Goal: Navigation & Orientation: Find specific page/section

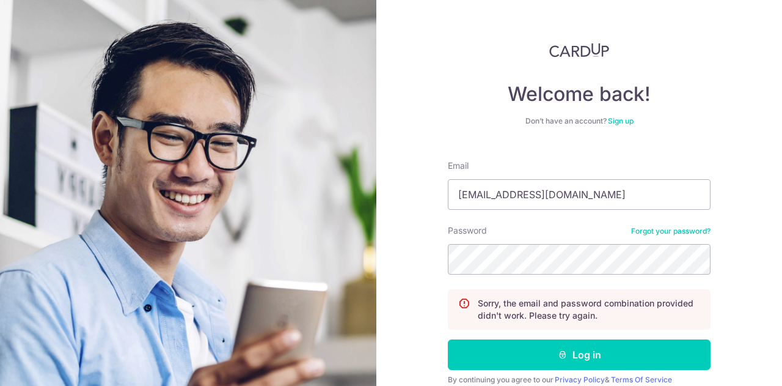
click at [269, 254] on section "Welcome back! Don’t have an account? Sign up Email [EMAIL_ADDRESS][DOMAIN_NAME]…" at bounding box center [391, 193] width 782 height 386
click at [448, 339] on button "Log in" at bounding box center [579, 354] width 263 height 31
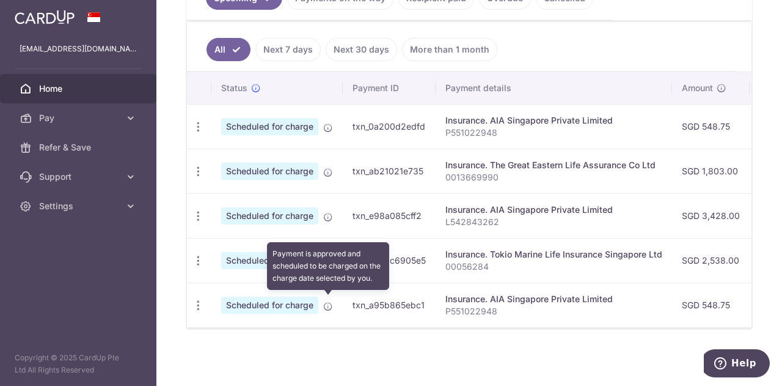
click at [326, 302] on icon at bounding box center [328, 306] width 10 height 10
click at [327, 305] on icon at bounding box center [328, 306] width 10 height 10
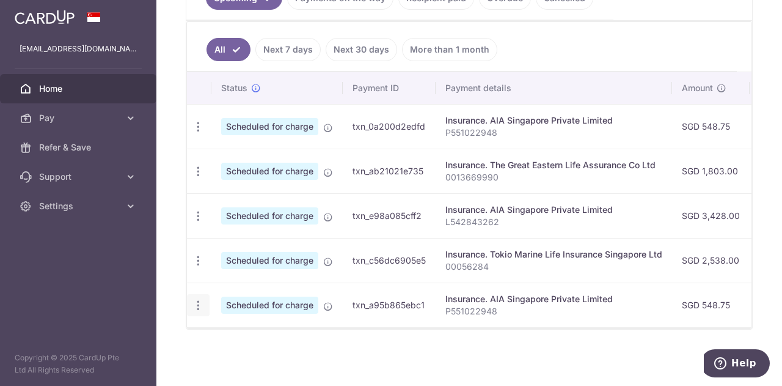
click at [200, 304] on icon "button" at bounding box center [198, 305] width 13 height 13
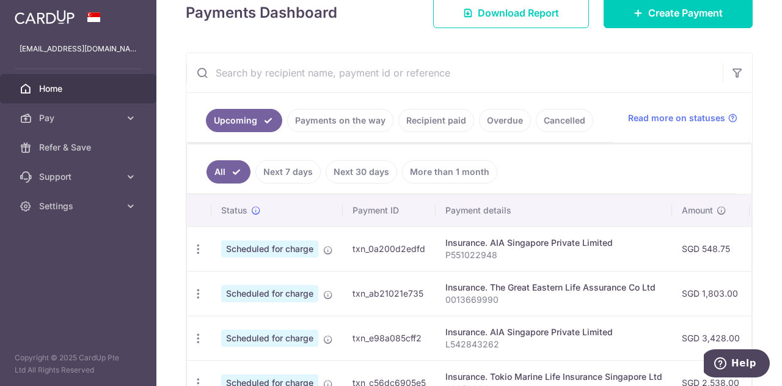
scroll to position [305, 0]
